Goal: Task Accomplishment & Management: Use online tool/utility

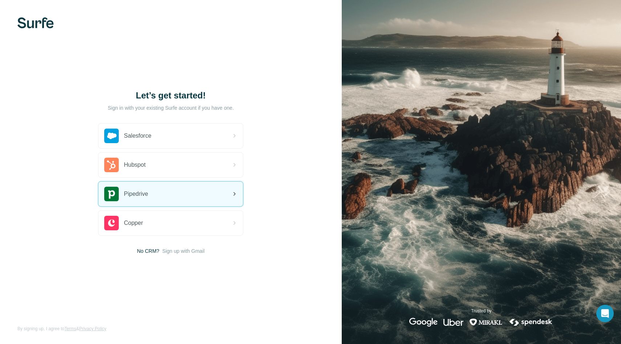
click at [173, 204] on div "Pipedrive" at bounding box center [170, 193] width 144 height 25
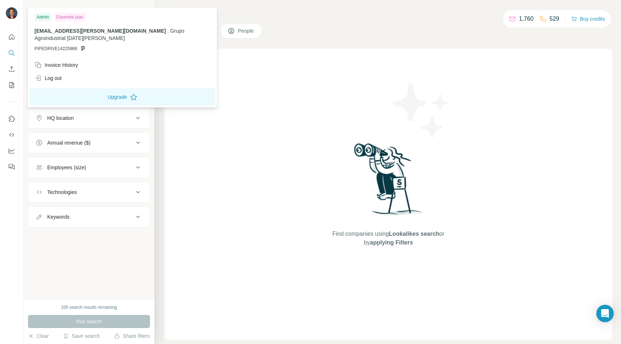
click at [8, 14] on img at bounding box center [12, 13] width 12 height 12
click at [9, 39] on icon "Quick start" at bounding box center [11, 36] width 5 height 5
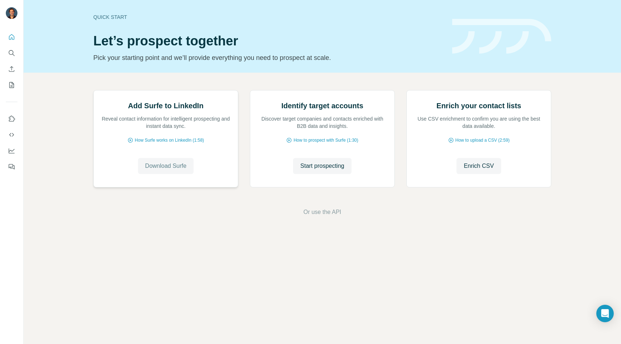
click at [175, 170] on span "Download Surfe" at bounding box center [165, 166] width 41 height 9
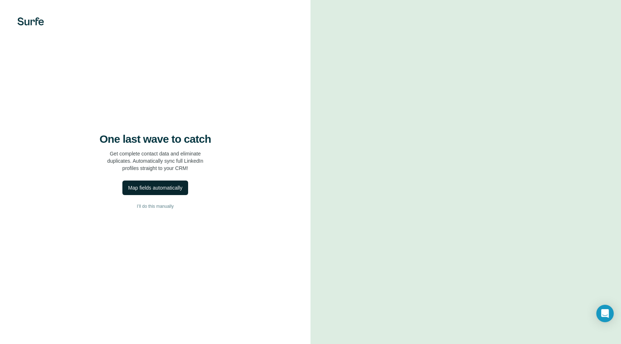
click at [166, 186] on div "Map fields automatically" at bounding box center [155, 187] width 54 height 7
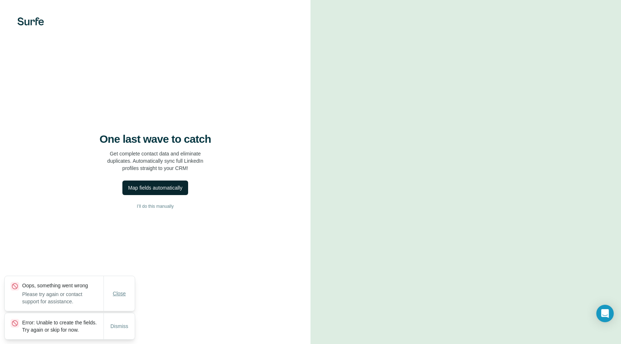
click at [119, 291] on button "Close" at bounding box center [119, 293] width 23 height 13
click at [127, 329] on div "Dismiss" at bounding box center [119, 326] width 31 height 15
click at [165, 204] on span "I’ll do this manually" at bounding box center [155, 206] width 37 height 7
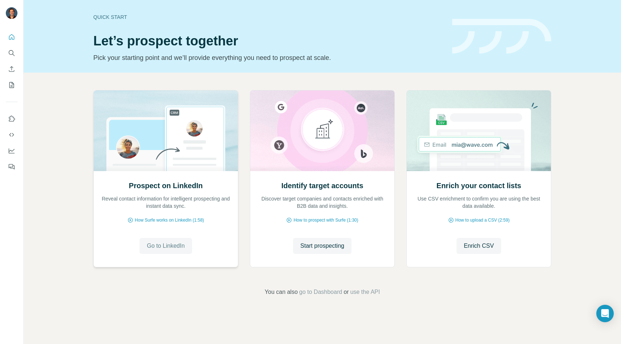
click at [167, 248] on span "Go to LinkedIn" at bounding box center [166, 245] width 38 height 9
